Goal: Task Accomplishment & Management: Manage account settings

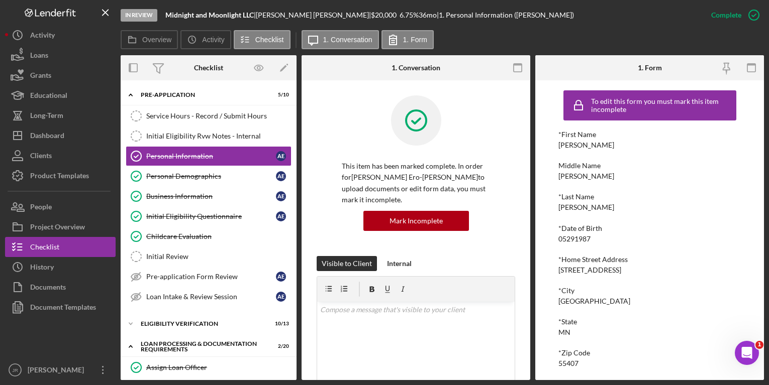
scroll to position [128, 0]
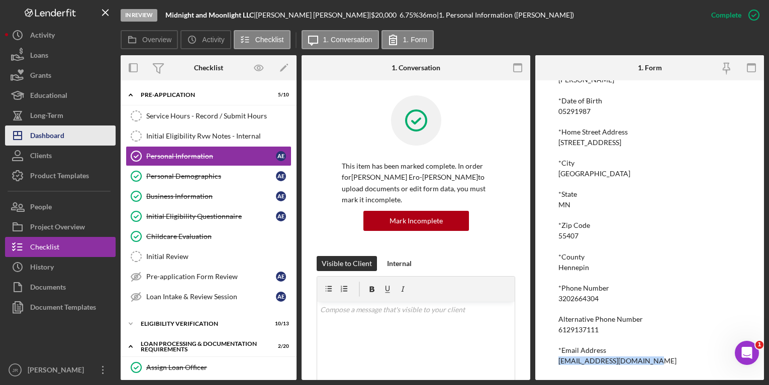
drag, startPoint x: 29, startPoint y: 132, endPoint x: 34, endPoint y: 132, distance: 5.5
click at [29, 132] on icon "Icon/Dashboard" at bounding box center [17, 135] width 25 height 25
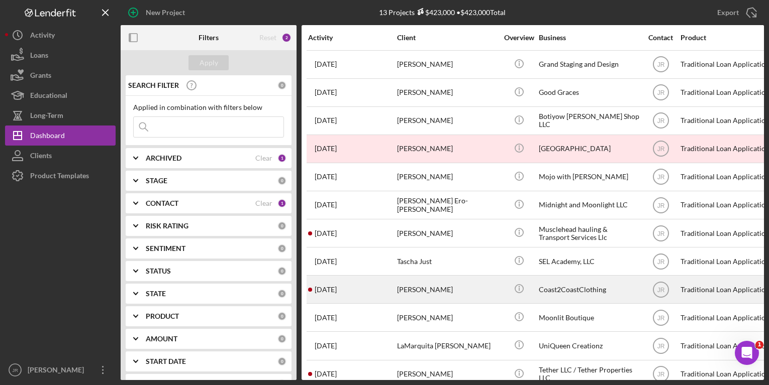
click at [488, 292] on div "[PERSON_NAME]" at bounding box center [447, 289] width 100 height 27
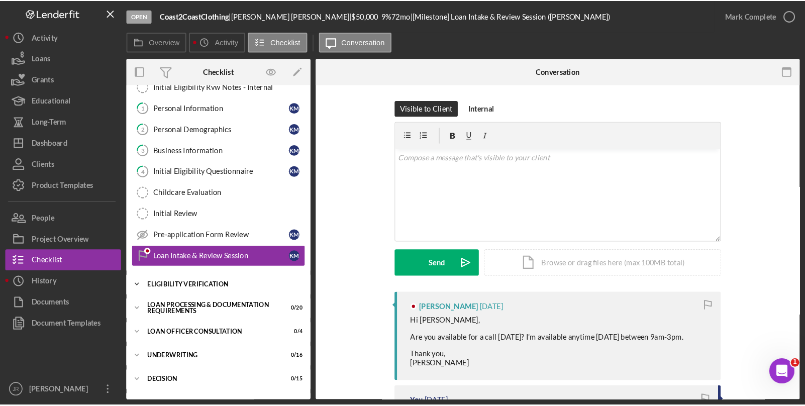
scroll to position [66, 0]
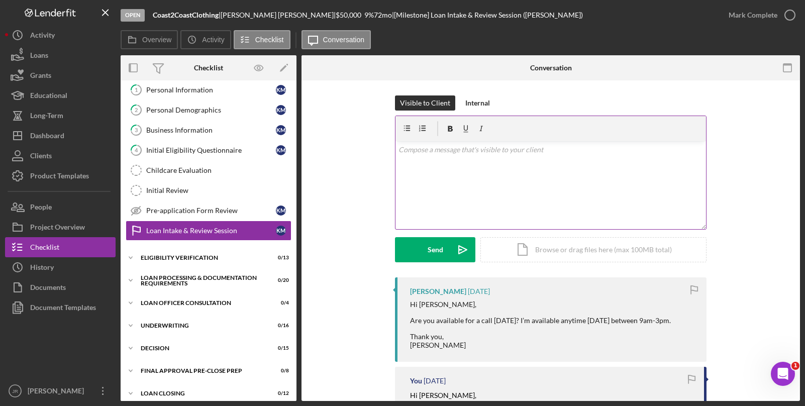
click at [529, 188] on div "v Color teal Color pink Remove color Add row above Add row below Add column bef…" at bounding box center [550, 185] width 310 height 88
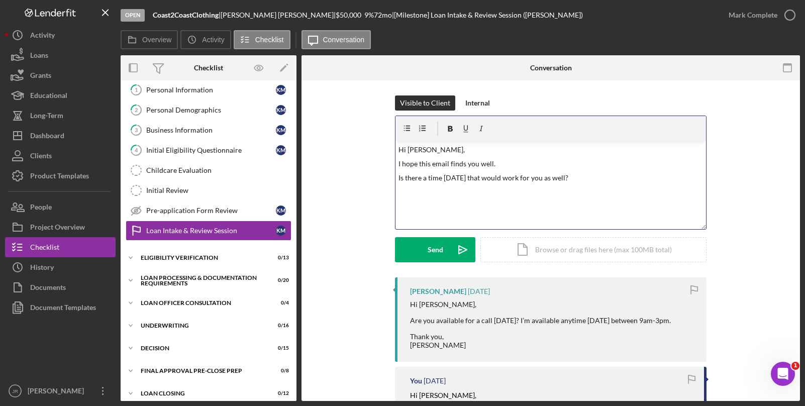
drag, startPoint x: 554, startPoint y: 176, endPoint x: 573, endPoint y: 175, distance: 19.7
click at [573, 175] on p "Is there a time [DATE] that would work for you as well?" at bounding box center [550, 177] width 305 height 11
click at [451, 250] on icon "Icon/icon-invite-send" at bounding box center [462, 249] width 25 height 25
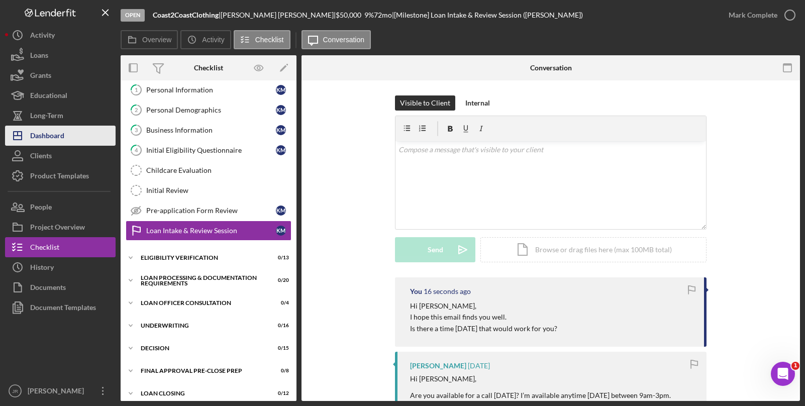
drag, startPoint x: 43, startPoint y: 143, endPoint x: 72, endPoint y: 143, distance: 28.6
click at [43, 143] on div "Dashboard" at bounding box center [47, 137] width 34 height 23
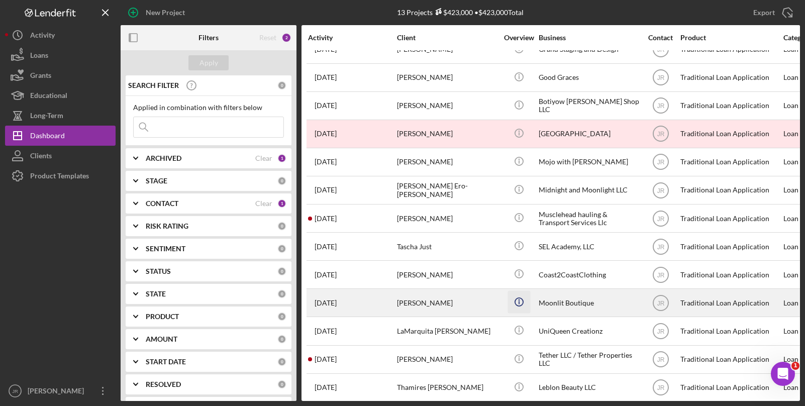
scroll to position [29, 0]
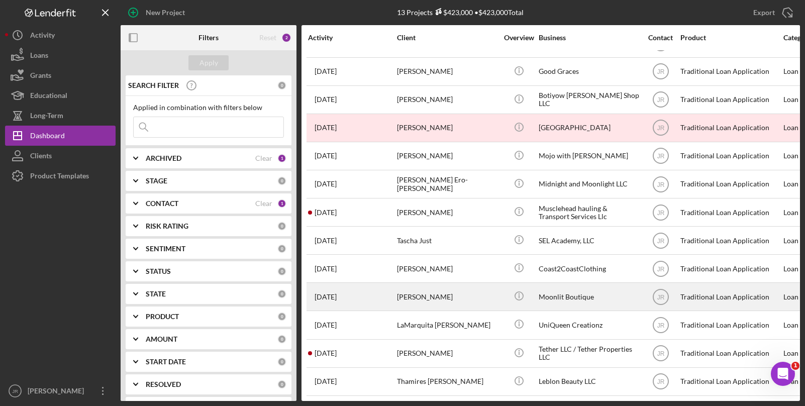
click at [430, 295] on div "[PERSON_NAME]" at bounding box center [447, 296] width 100 height 27
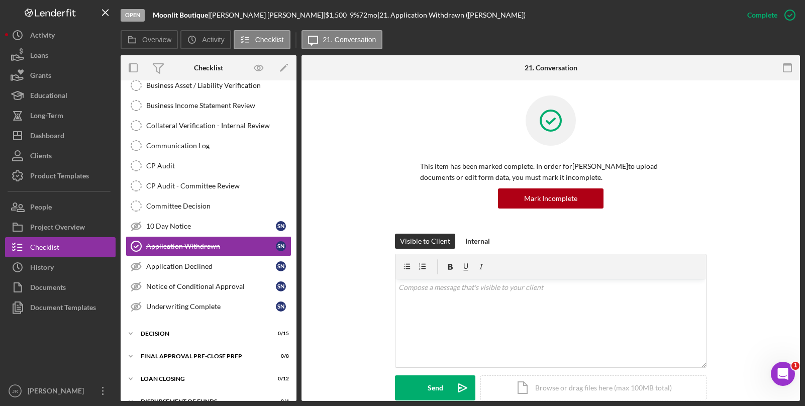
scroll to position [206, 0]
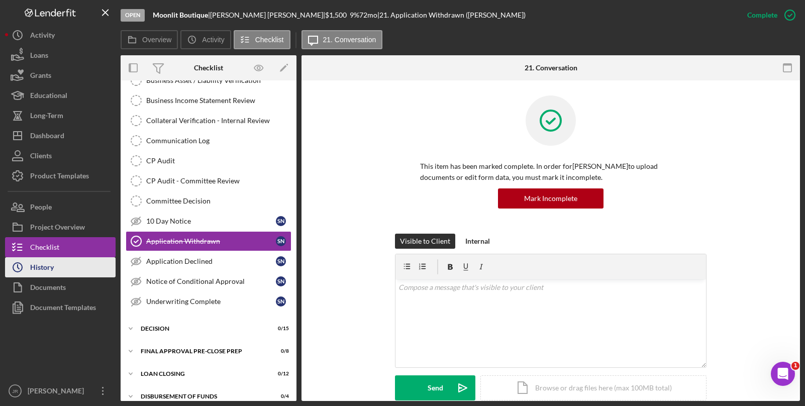
click at [69, 268] on button "Icon/History History" at bounding box center [60, 267] width 111 height 20
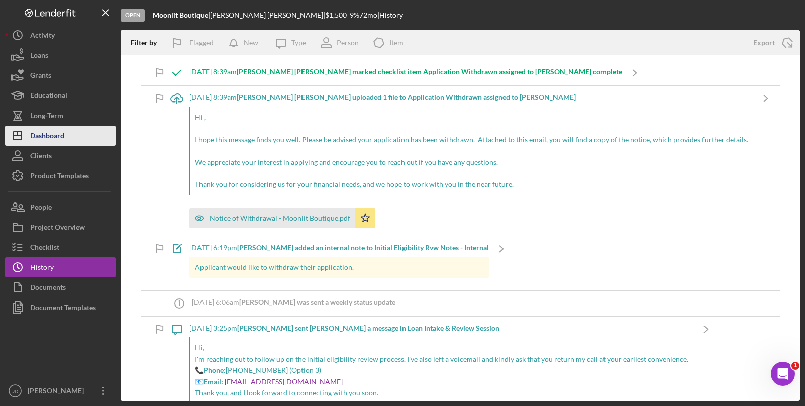
click at [66, 134] on button "Icon/Dashboard Dashboard" at bounding box center [60, 136] width 111 height 20
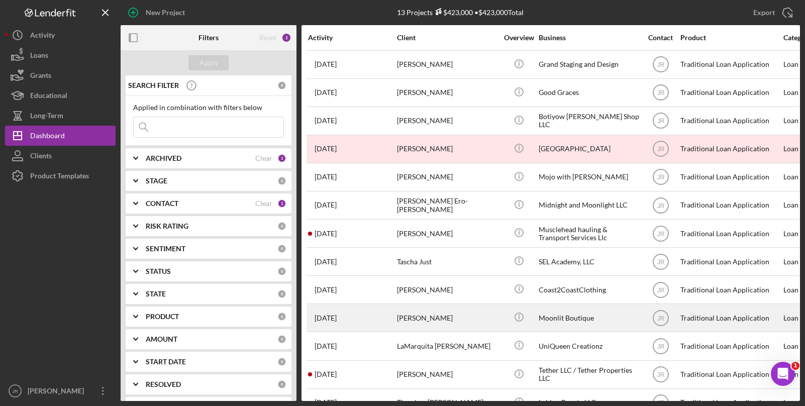
click at [471, 315] on div "[PERSON_NAME]" at bounding box center [447, 317] width 100 height 27
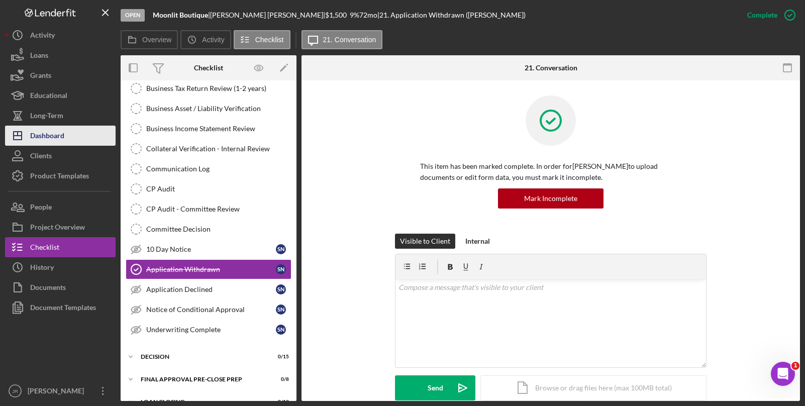
scroll to position [206, 0]
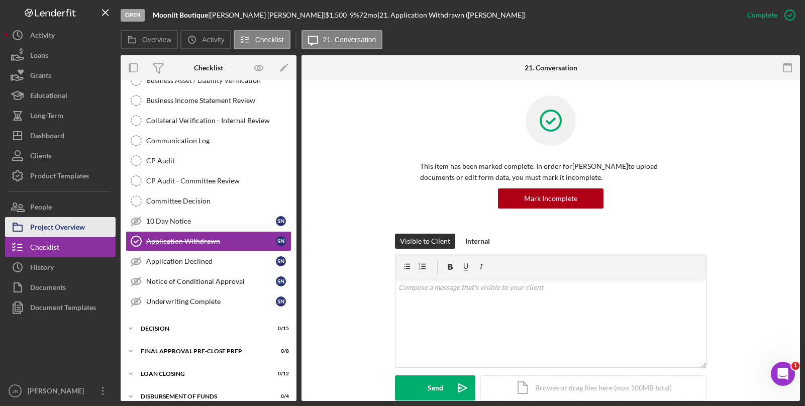
click at [54, 223] on div "Project Overview" at bounding box center [57, 228] width 55 height 23
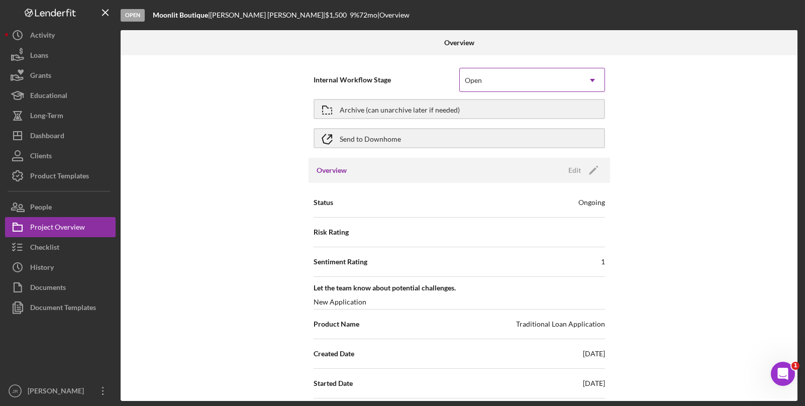
click at [552, 84] on div "Open" at bounding box center [520, 80] width 121 height 23
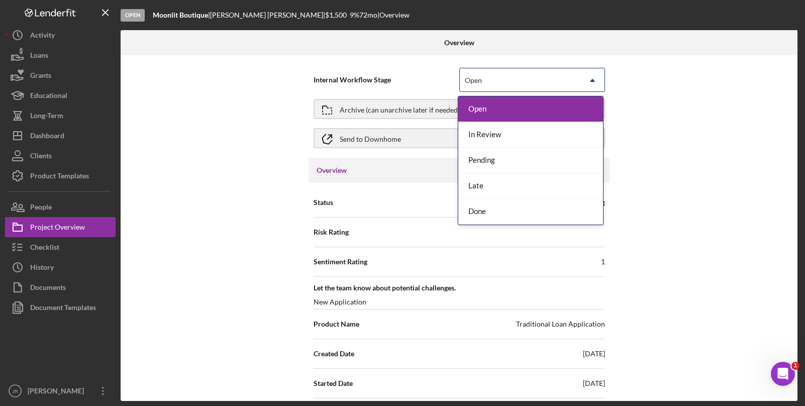
drag, startPoint x: 689, startPoint y: 119, endPoint x: 664, endPoint y: 130, distance: 27.0
click at [689, 120] on div "Internal Workflow Stage 5 results available. Use Up and Down to choose options,…" at bounding box center [459, 228] width 677 height 346
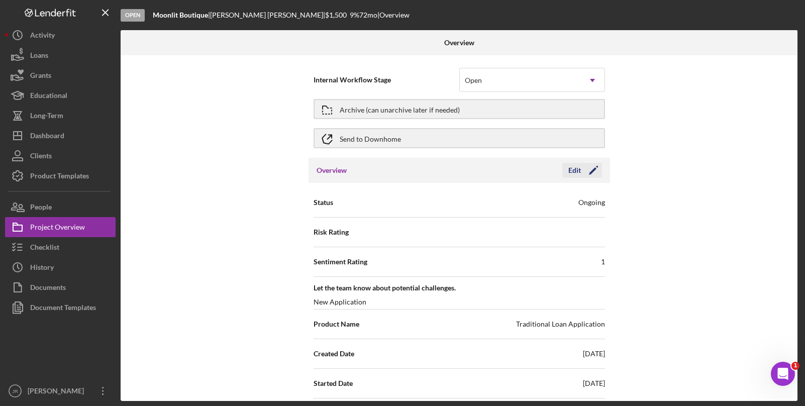
click at [592, 175] on icon "Icon/Edit" at bounding box center [593, 170] width 25 height 25
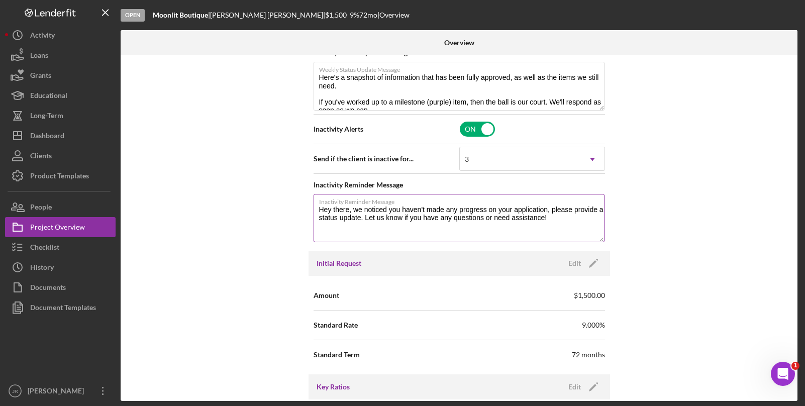
scroll to position [502, 0]
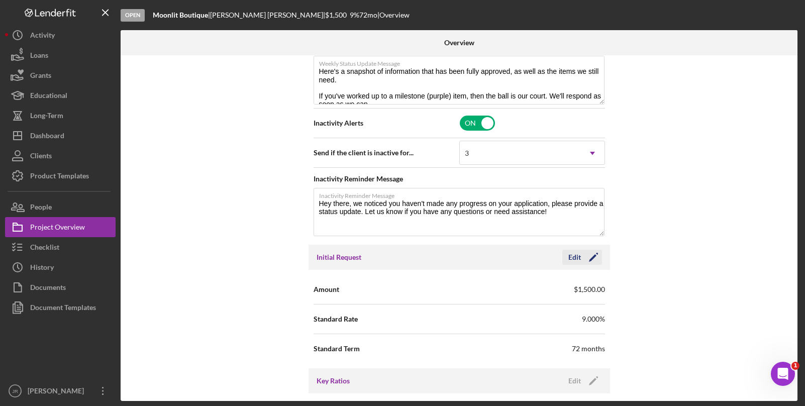
click at [596, 258] on icon "Icon/Edit" at bounding box center [593, 257] width 25 height 25
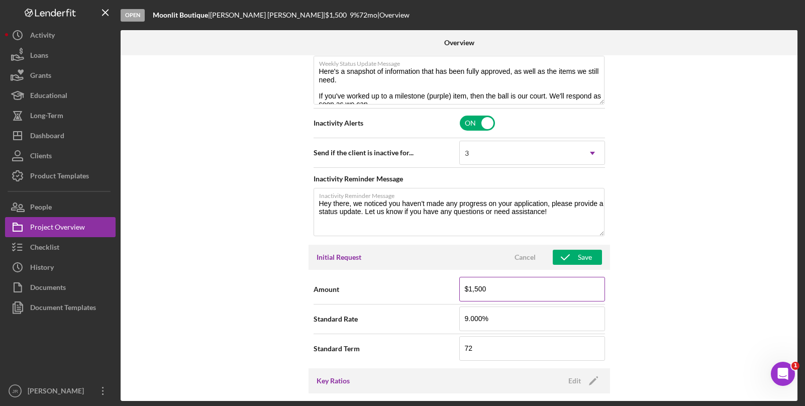
click at [533, 297] on input "$1,500" at bounding box center [532, 289] width 146 height 24
type input "$0"
click at [669, 230] on div "Internal Workflow Stage Open Icon/Dropdown Arrow Archive (can unarchive later i…" at bounding box center [459, 228] width 677 height 346
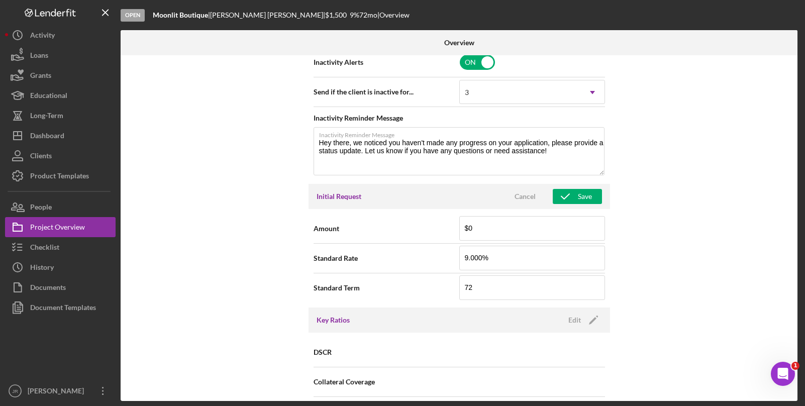
scroll to position [557, 0]
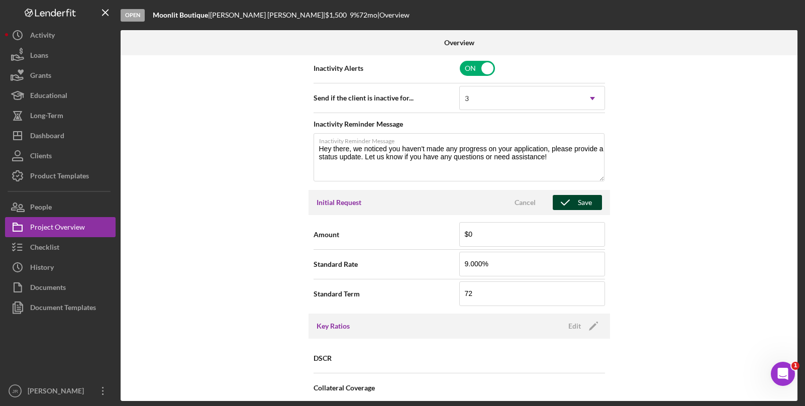
click at [578, 199] on div "Save" at bounding box center [585, 202] width 14 height 15
type textarea "Here's a snapshot of information that has been fully approved, as well as the i…"
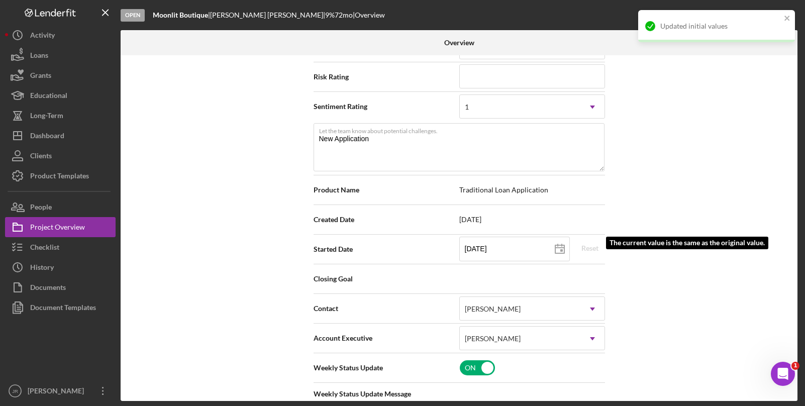
scroll to position [356, 0]
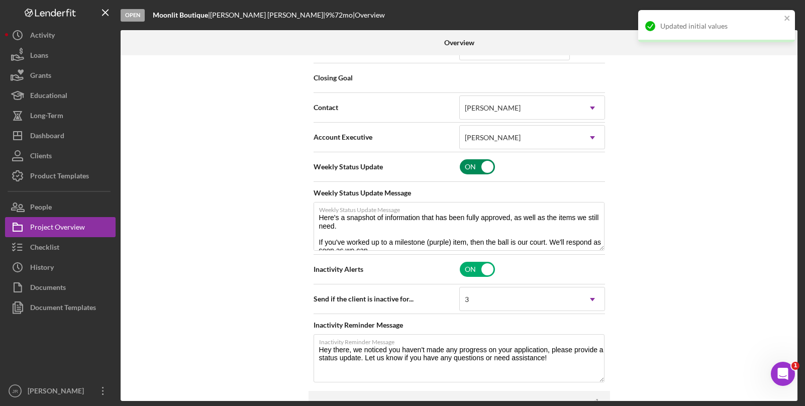
click at [485, 164] on input "checkbox" at bounding box center [477, 166] width 35 height 15
checkbox input "false"
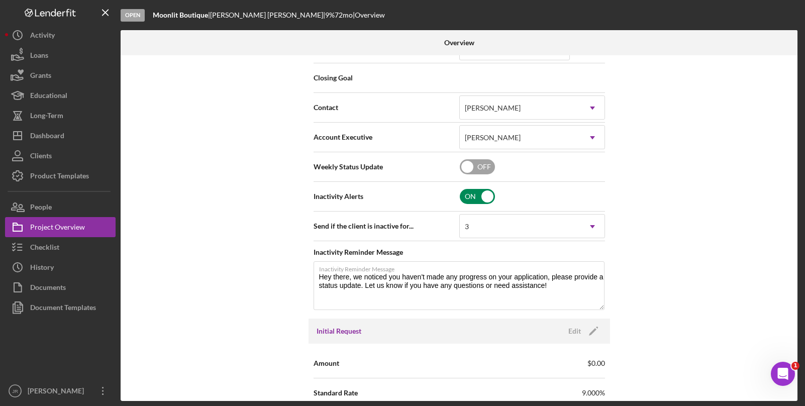
click at [471, 190] on div "ON" at bounding box center [532, 196] width 147 height 21
checkbox input "false"
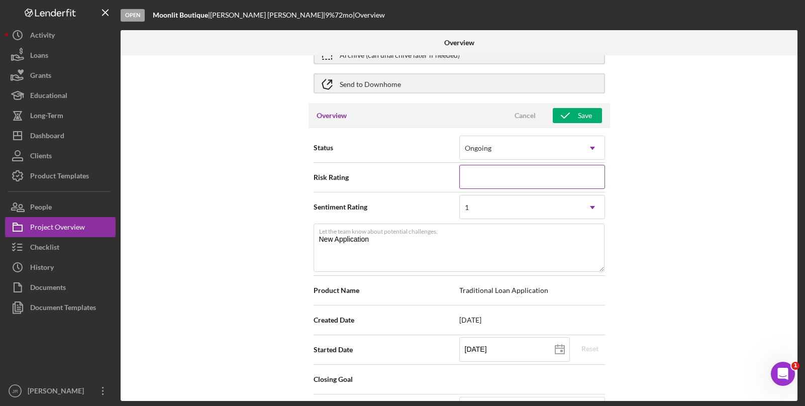
scroll to position [0, 0]
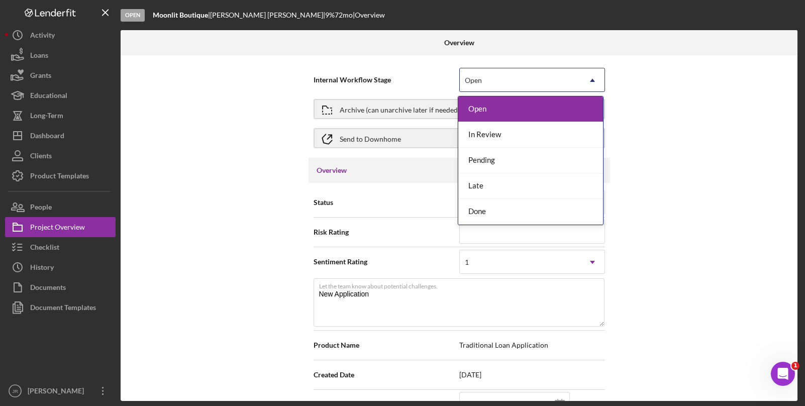
click at [515, 88] on div "Open" at bounding box center [520, 80] width 121 height 23
click at [744, 176] on div "Internal Workflow Stage 5 results available. Use Up and Down to choose options,…" at bounding box center [459, 228] width 677 height 346
click at [512, 76] on div "Open" at bounding box center [520, 80] width 121 height 23
click at [485, 218] on div "Done" at bounding box center [530, 212] width 145 height 26
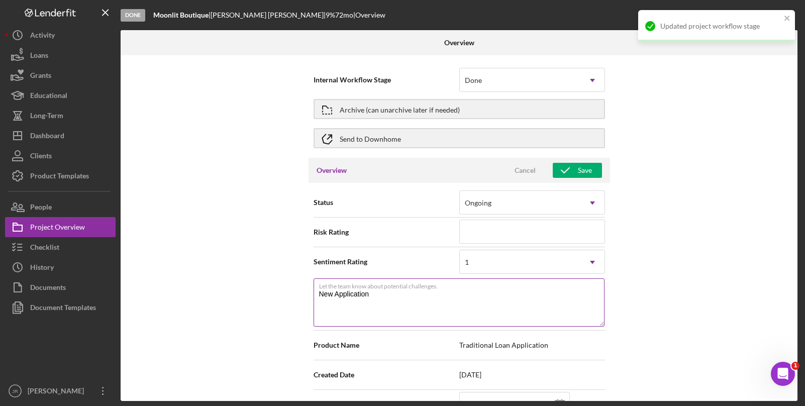
click at [378, 312] on textarea "New Application" at bounding box center [458, 302] width 291 height 48
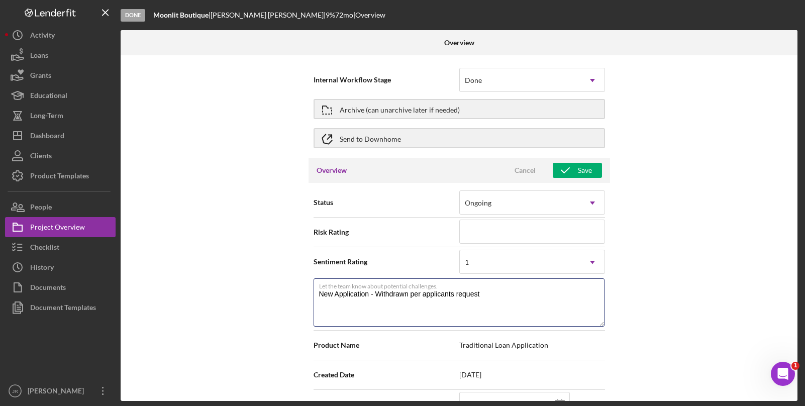
type textarea "New Application - Withdrawn per applicants request"
click at [668, 196] on div "Internal Workflow Stage Done Icon/Dropdown Arrow Archive (can unarchive later i…" at bounding box center [459, 228] width 677 height 346
click at [578, 170] on div "Save" at bounding box center [585, 170] width 14 height 15
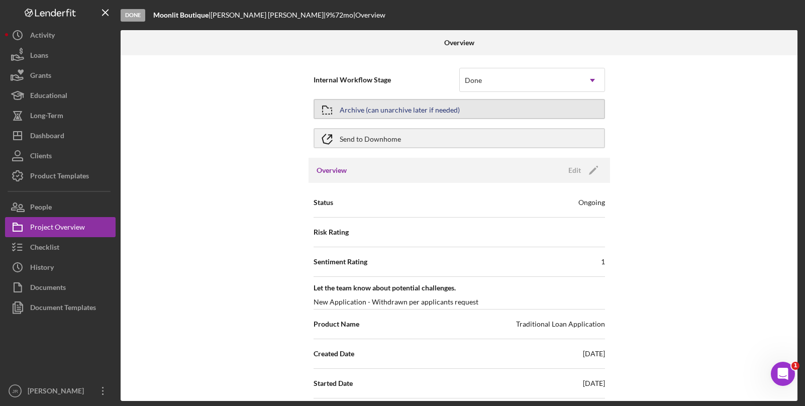
click at [384, 110] on div "Archive (can unarchive later if needed)" at bounding box center [400, 109] width 120 height 18
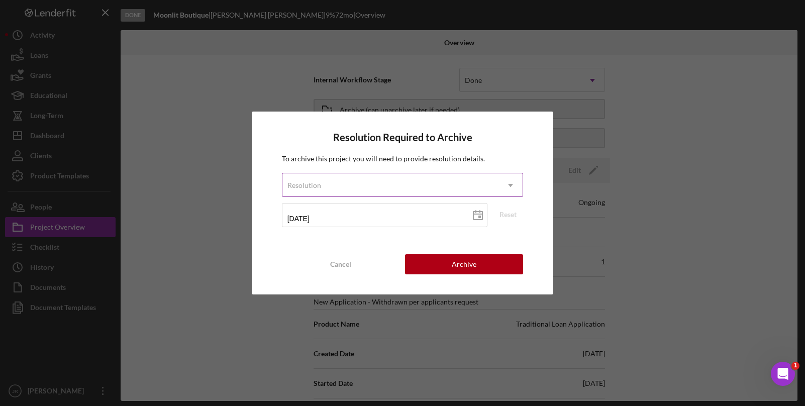
click at [354, 196] on div "Resolution" at bounding box center [390, 185] width 217 height 23
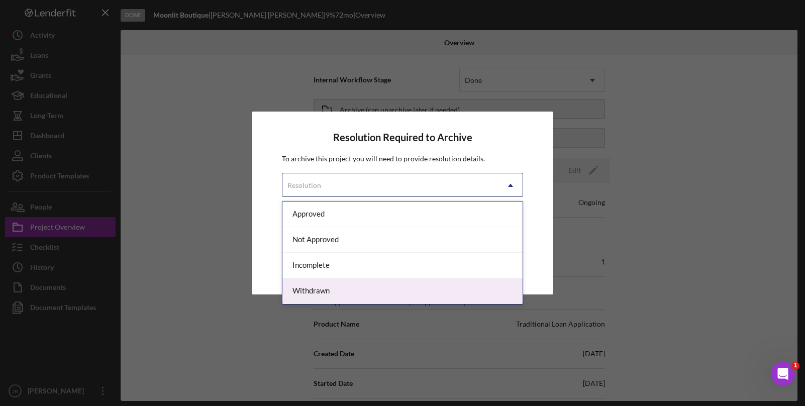
drag, startPoint x: 311, startPoint y: 289, endPoint x: 316, endPoint y: 278, distance: 12.1
click at [310, 288] on div "Withdrawn" at bounding box center [402, 291] width 241 height 26
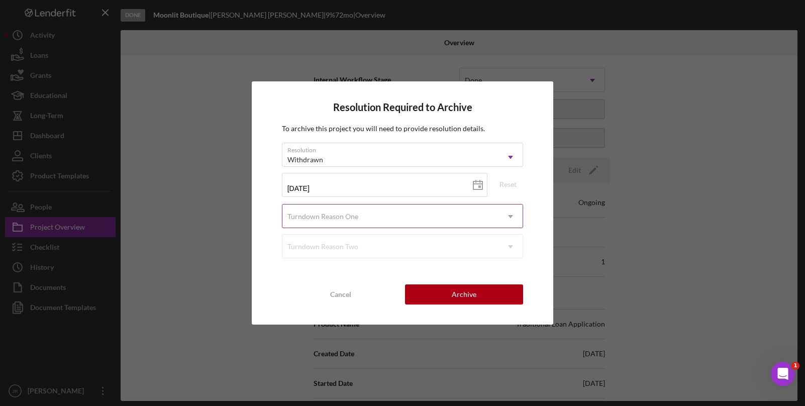
click at [330, 219] on div "Turndown Reason One" at bounding box center [322, 217] width 71 height 8
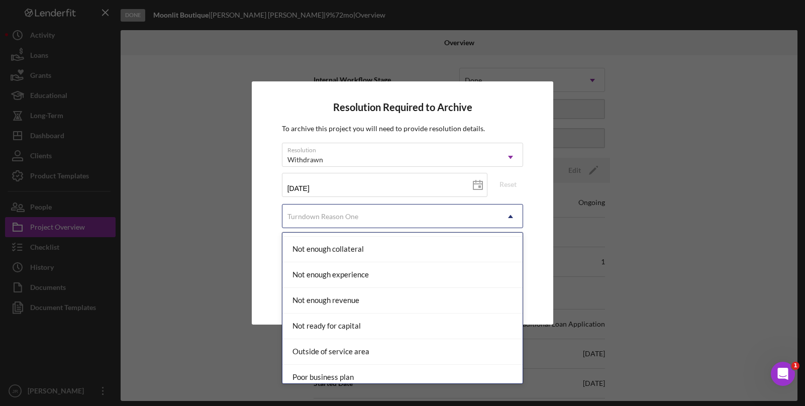
scroll to position [881, 0]
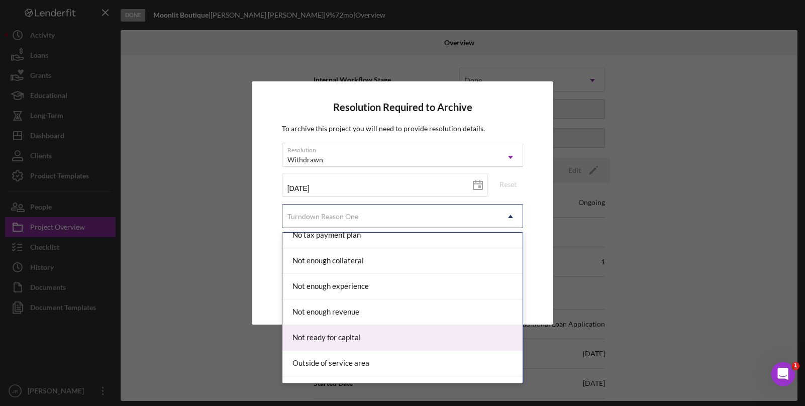
click at [415, 345] on div "Not ready for capital" at bounding box center [402, 338] width 241 height 26
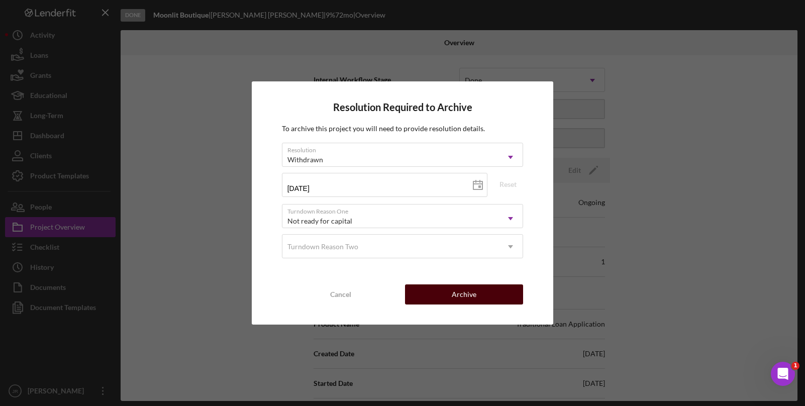
click at [460, 295] on div "Archive" at bounding box center [464, 294] width 25 height 20
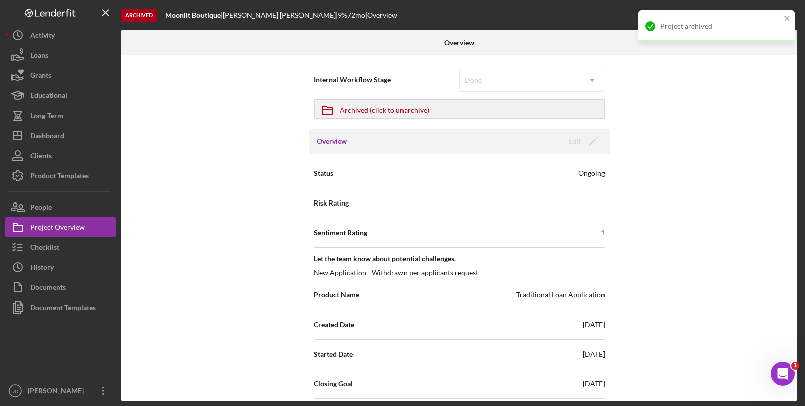
click at [693, 200] on div "Internal Workflow Stage Done Icon/Dropdown Arrow Icon/Archived Archived (click …" at bounding box center [459, 228] width 677 height 346
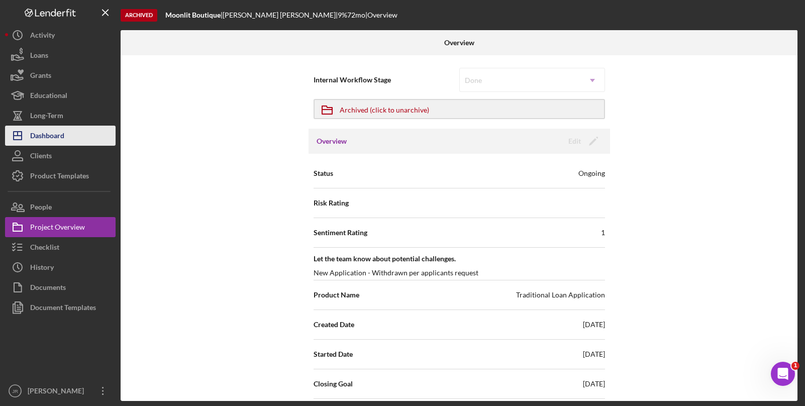
click at [66, 136] on button "Icon/Dashboard Dashboard" at bounding box center [60, 136] width 111 height 20
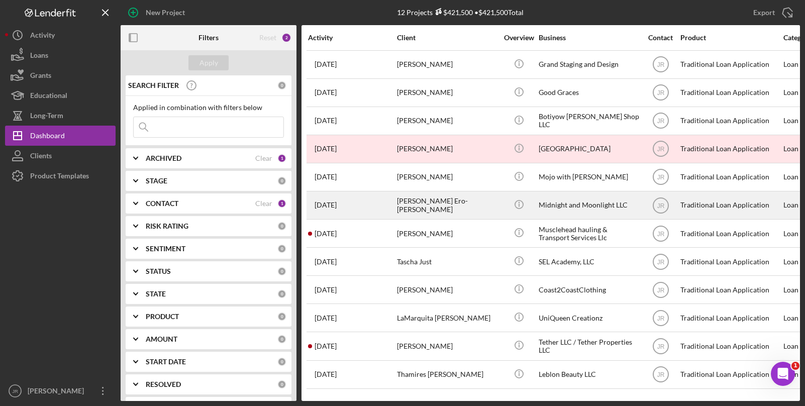
scroll to position [1, 0]
